Goal: Navigation & Orientation: Find specific page/section

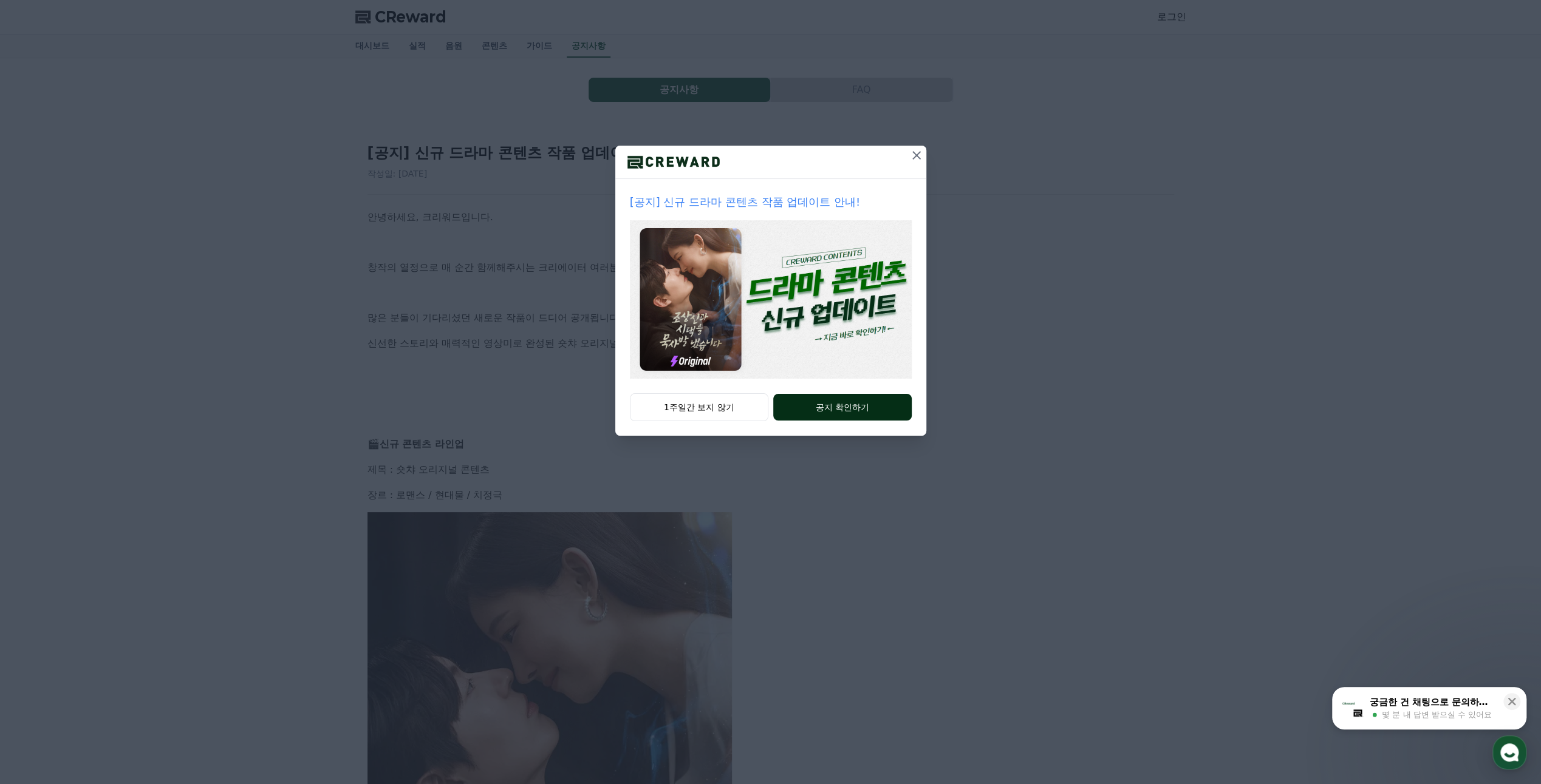
click at [833, 410] on button "공지 확인하기" at bounding box center [842, 407] width 138 height 27
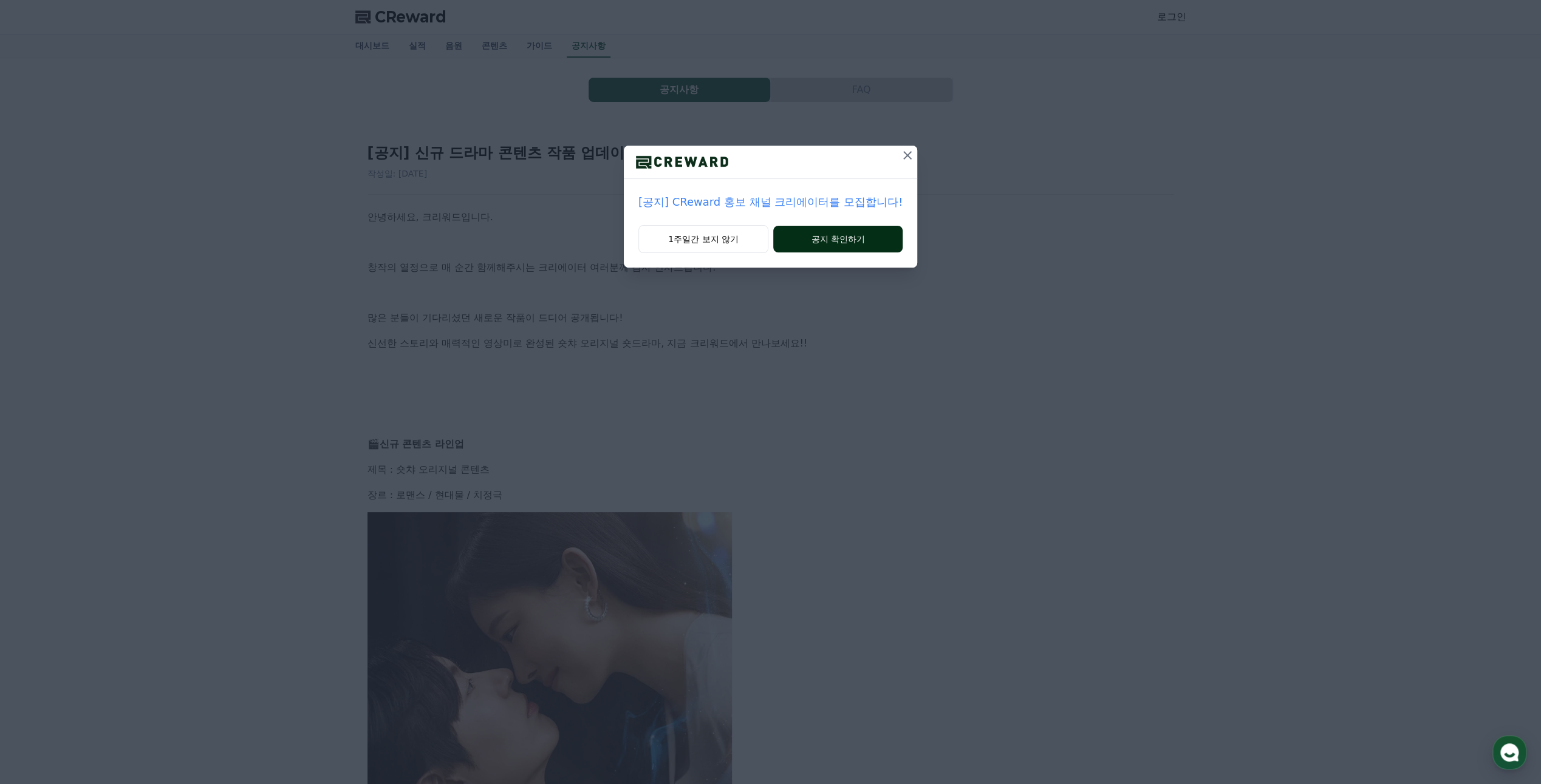
click at [833, 242] on button "공지 확인하기" at bounding box center [837, 239] width 130 height 27
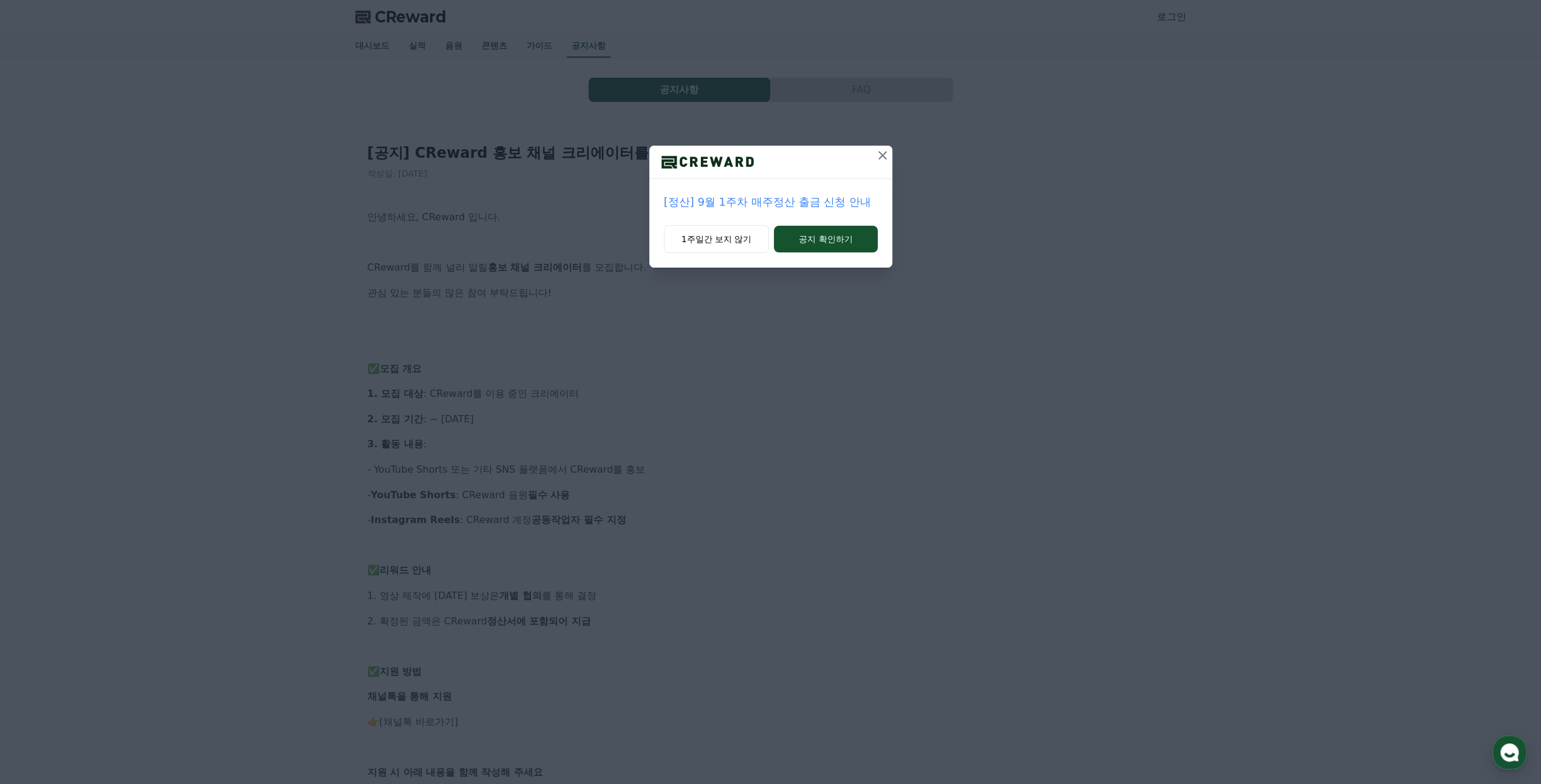
click at [883, 156] on icon at bounding box center [882, 155] width 8 height 8
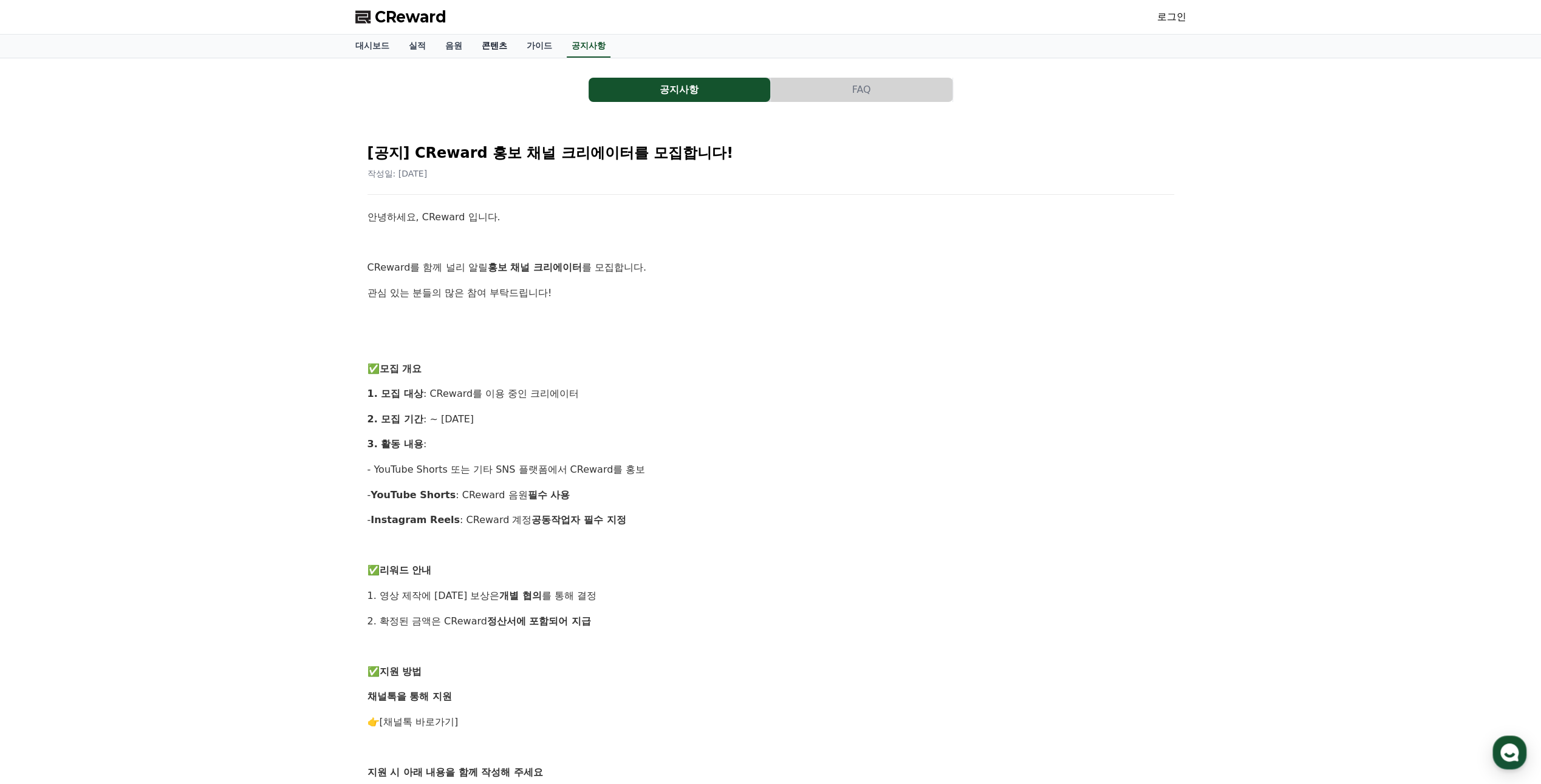
click at [500, 42] on link "콘텐츠" at bounding box center [494, 46] width 45 height 23
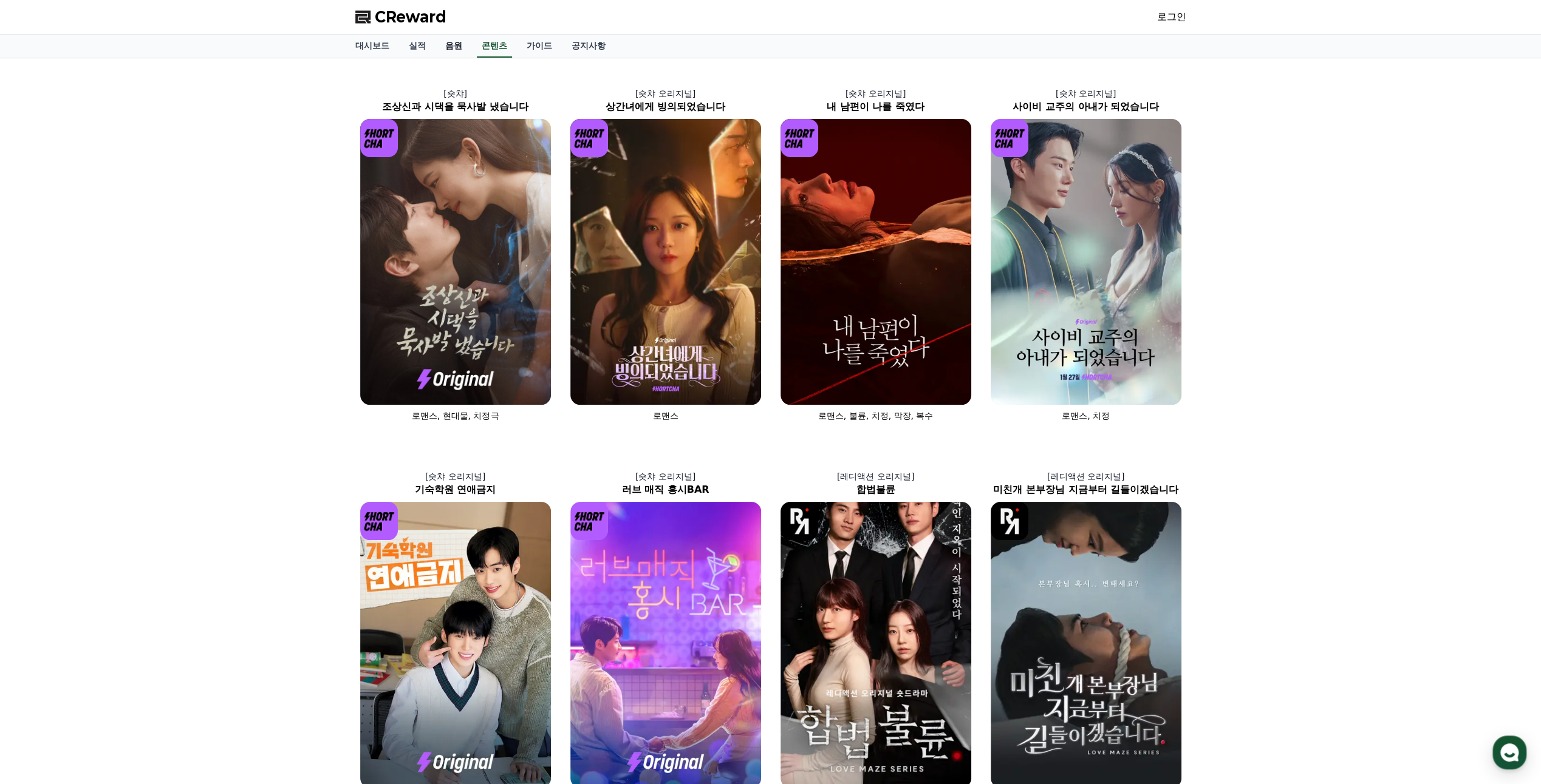
click at [448, 44] on link "음원" at bounding box center [453, 46] width 36 height 23
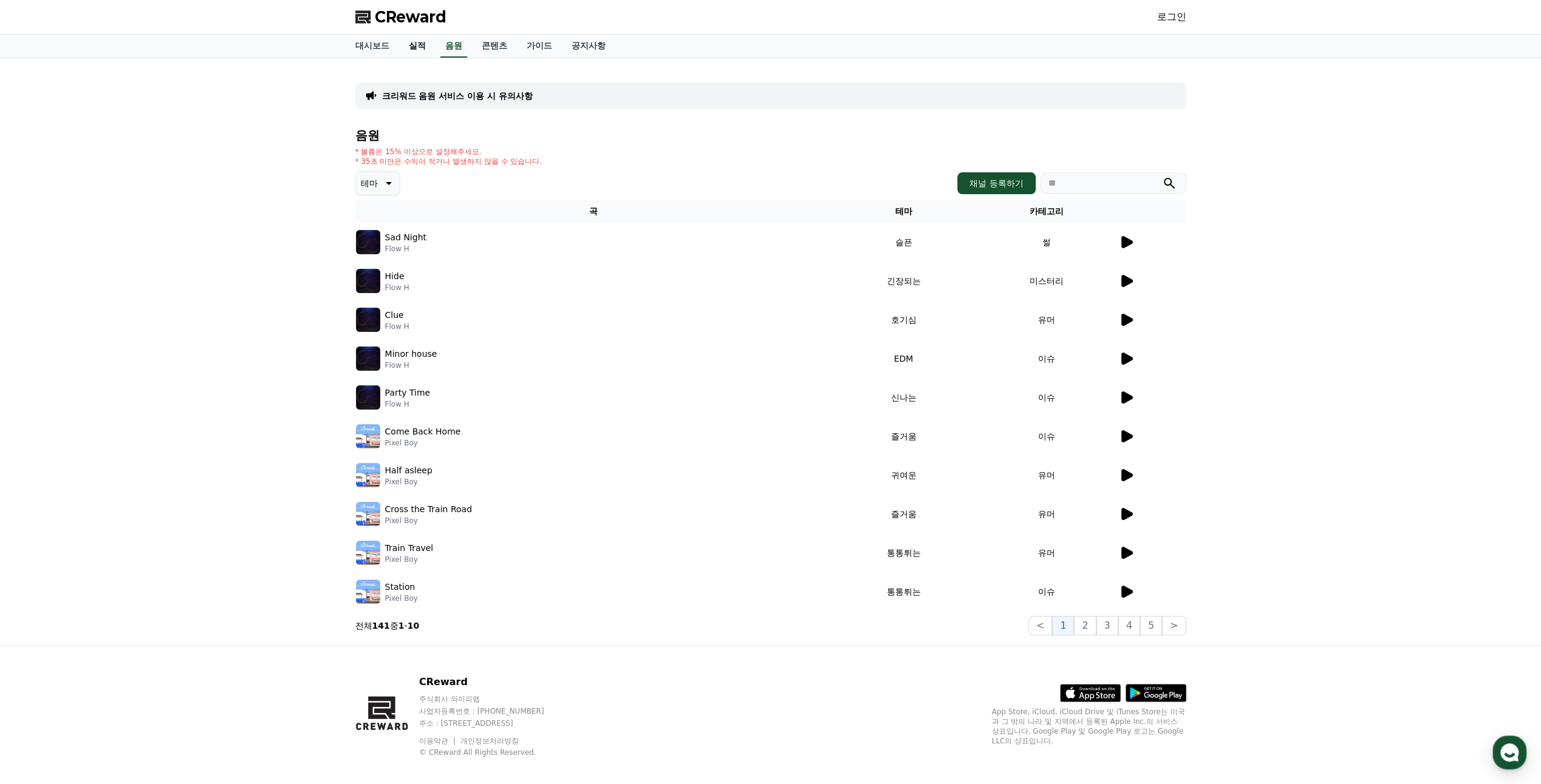
click at [417, 41] on link "실적" at bounding box center [417, 46] width 36 height 23
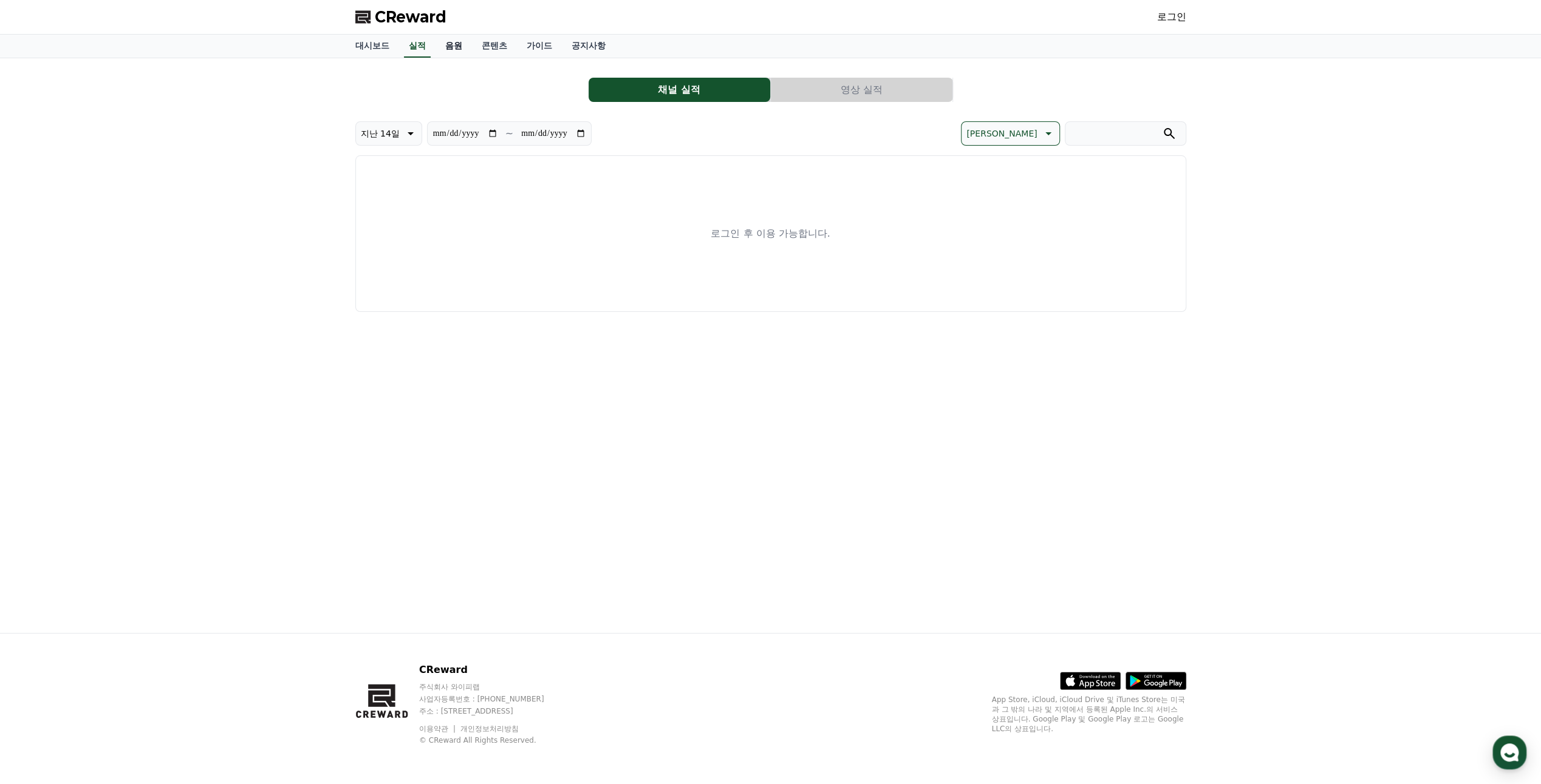
click at [460, 43] on link "음원" at bounding box center [453, 46] width 36 height 23
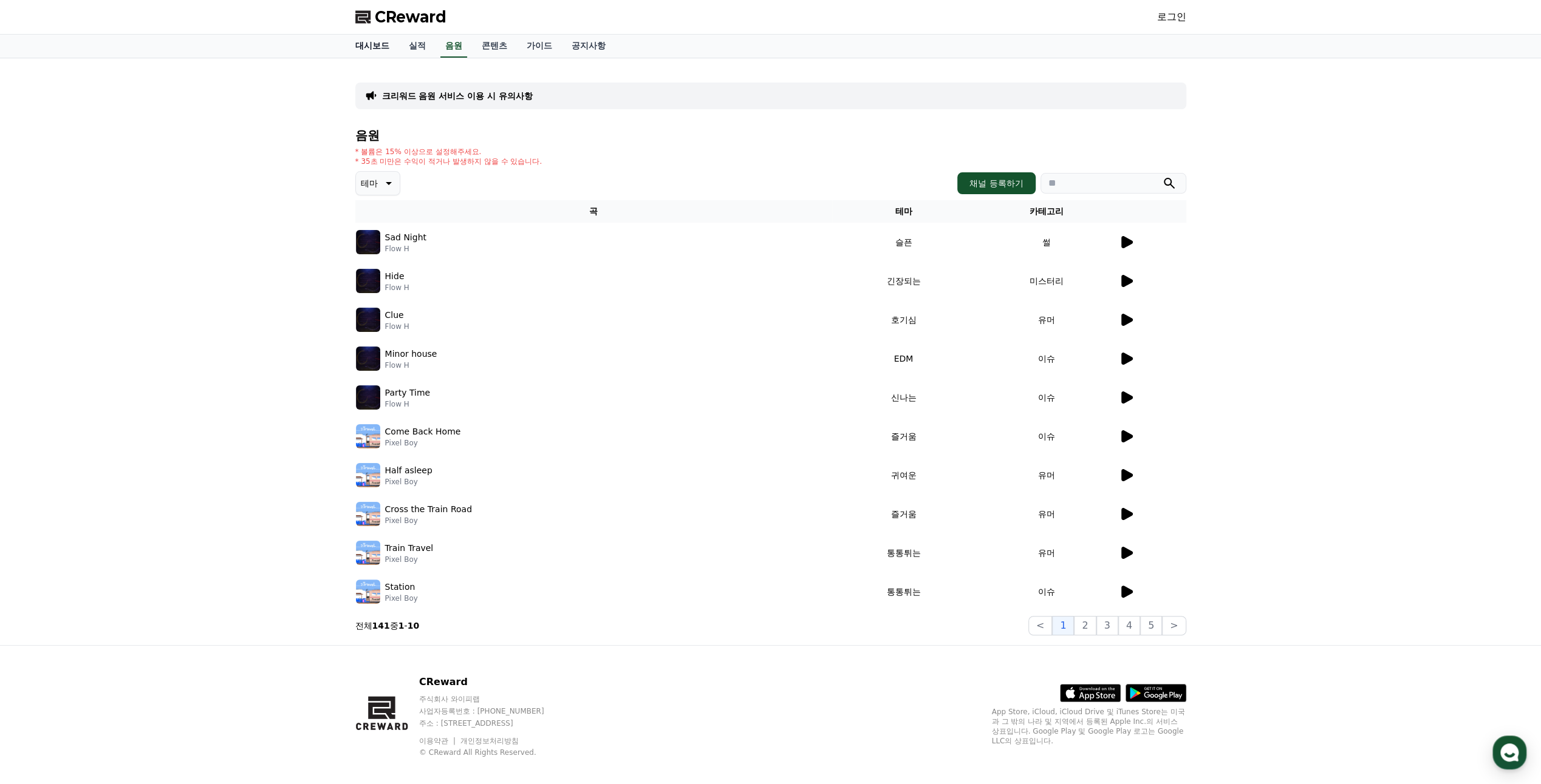
click at [372, 48] on link "대시보드" at bounding box center [372, 46] width 54 height 23
